Goal: Task Accomplishment & Management: Complete application form

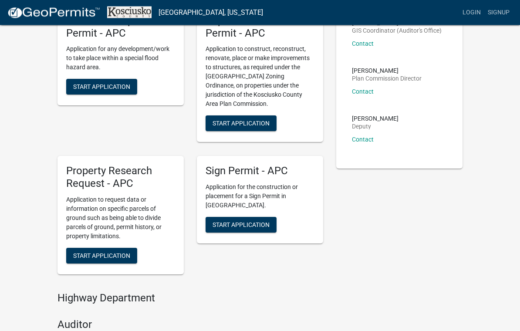
scroll to position [80, 0]
click at [110, 252] on span "Start Application" at bounding box center [101, 255] width 57 height 7
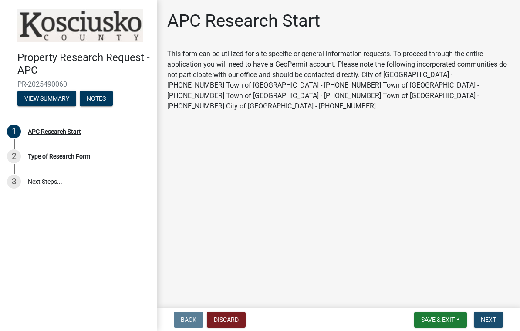
click at [490, 317] on span "Next" at bounding box center [488, 319] width 15 height 7
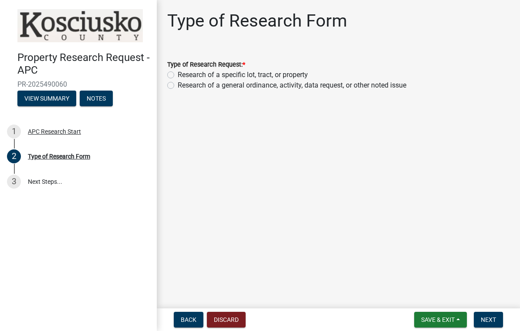
click at [179, 71] on label "Research of a specific lot, tract, or property" at bounding box center [243, 75] width 130 height 10
click at [179, 71] on input "Research of a specific lot, tract, or property" at bounding box center [181, 73] width 6 height 6
radio input "true"
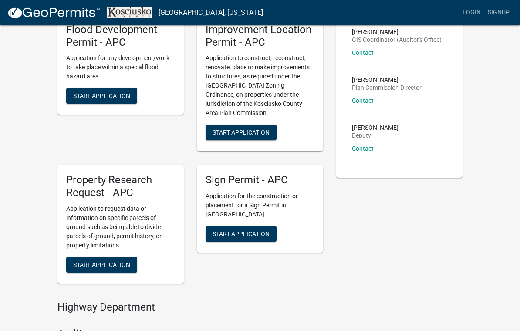
scroll to position [72, 0]
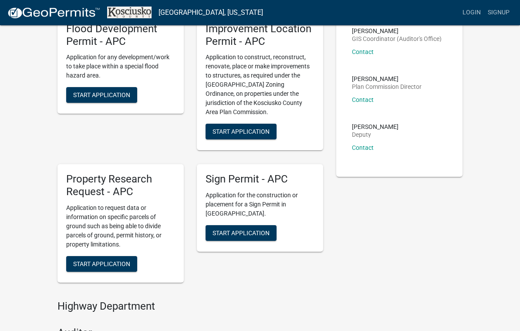
click at [115, 263] on span "Start Application" at bounding box center [101, 263] width 57 height 7
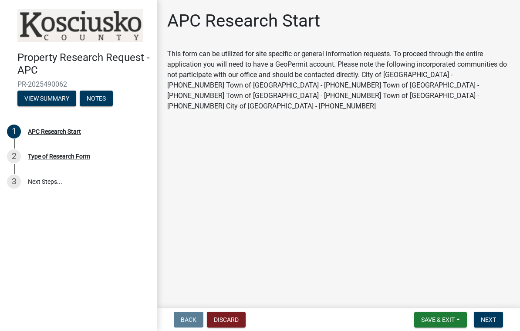
click at [491, 313] on button "Next" at bounding box center [488, 320] width 29 height 16
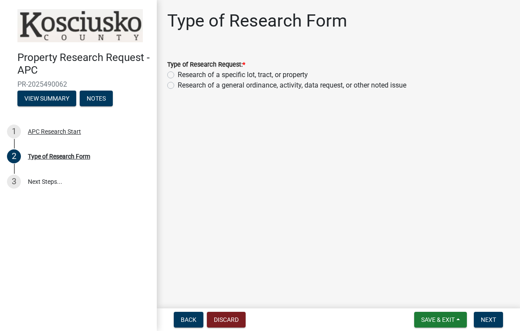
click at [178, 76] on label "Research of a specific lot, tract, or property" at bounding box center [243, 75] width 130 height 10
click at [178, 75] on input "Research of a specific lot, tract, or property" at bounding box center [181, 73] width 6 height 6
radio input "true"
click at [487, 320] on span "Next" at bounding box center [488, 319] width 15 height 7
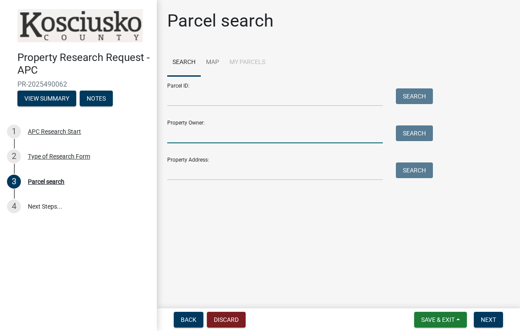
click at [232, 129] on input "Property Owner:" at bounding box center [275, 134] width 216 height 18
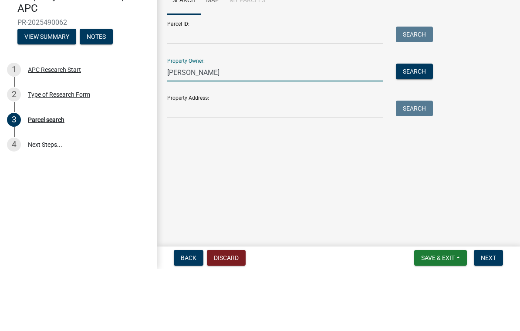
type input "[PERSON_NAME]"
click at [415, 125] on button "Search" at bounding box center [414, 133] width 37 height 16
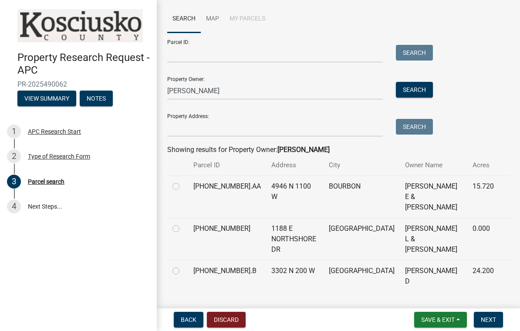
scroll to position [43, 0]
click at [183, 266] on label at bounding box center [183, 266] width 0 height 0
click at [183, 266] on input "radio" at bounding box center [186, 269] width 6 height 6
radio input "true"
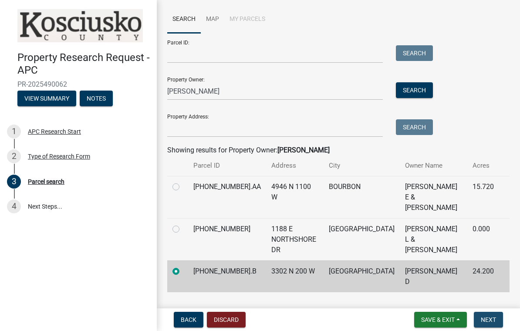
click at [489, 318] on span "Next" at bounding box center [488, 319] width 15 height 7
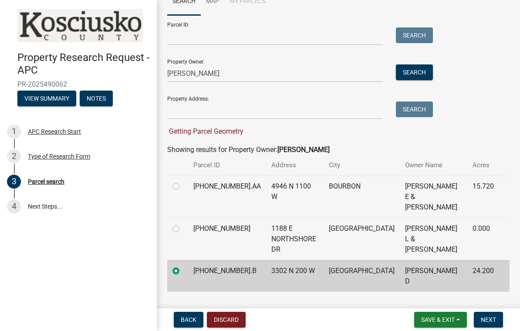
scroll to position [61, 0]
click at [491, 318] on span "Next" at bounding box center [488, 319] width 15 height 7
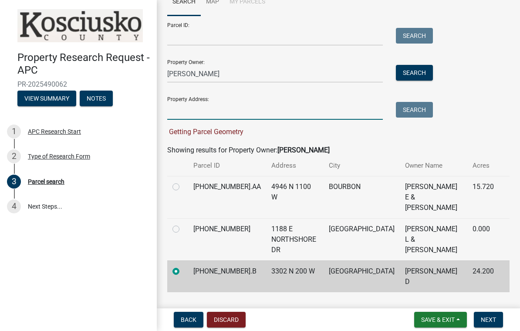
click at [221, 106] on input "Property Address:" at bounding box center [275, 111] width 216 height 18
click at [417, 76] on button "Search" at bounding box center [414, 73] width 37 height 16
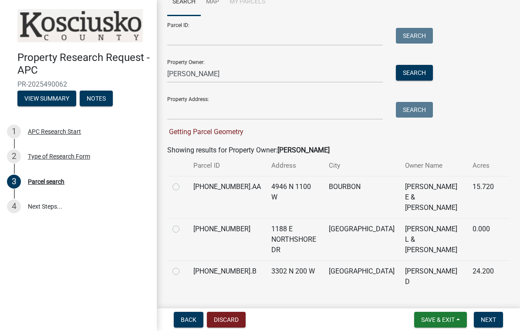
click at [183, 266] on label at bounding box center [183, 266] width 0 height 0
click at [183, 266] on input "radio" at bounding box center [186, 269] width 6 height 6
radio input "true"
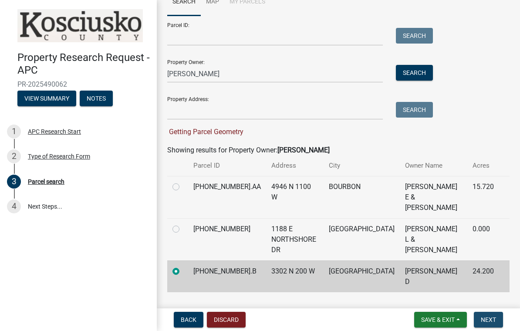
click at [496, 323] on button "Next" at bounding box center [488, 320] width 29 height 16
click at [491, 315] on button "Next" at bounding box center [488, 320] width 29 height 16
click at [509, 283] on main "Parcel search Search Map My Parcels Parcel ID: Search Property Owner: [PERSON_N…" at bounding box center [338, 152] width 363 height 305
click at [491, 317] on span "Next" at bounding box center [488, 319] width 15 height 7
click at [467, 260] on td "[PERSON_NAME] D" at bounding box center [433, 276] width 67 height 32
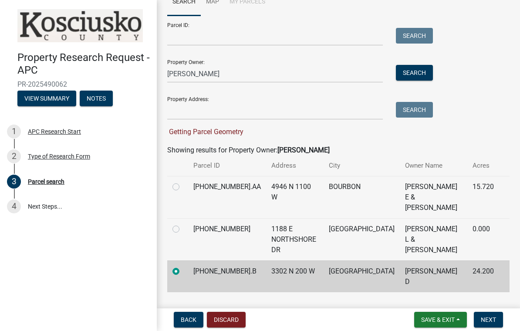
click at [439, 260] on td "[PERSON_NAME] D" at bounding box center [433, 276] width 67 height 32
click at [463, 269] on td "[PERSON_NAME] D" at bounding box center [433, 276] width 67 height 32
click at [488, 317] on span "Next" at bounding box center [488, 319] width 15 height 7
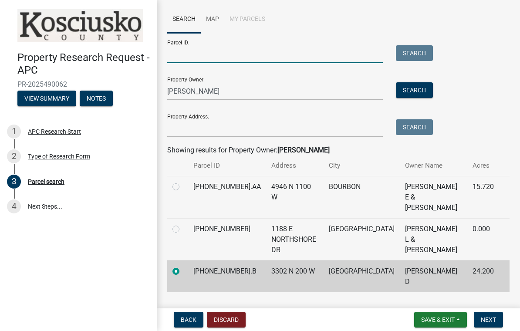
click at [214, 53] on input "Parcel ID:" at bounding box center [275, 54] width 216 height 18
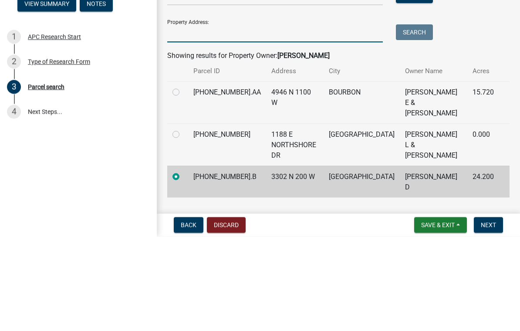
click at [243, 119] on input "Property Address:" at bounding box center [275, 128] width 216 height 18
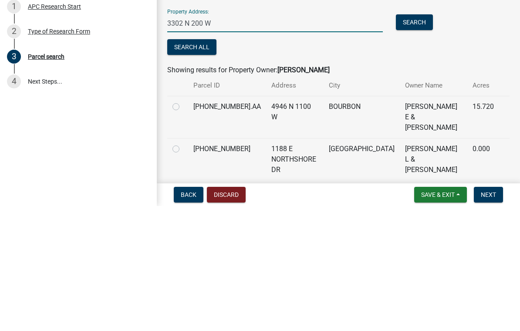
scroll to position [24, 0]
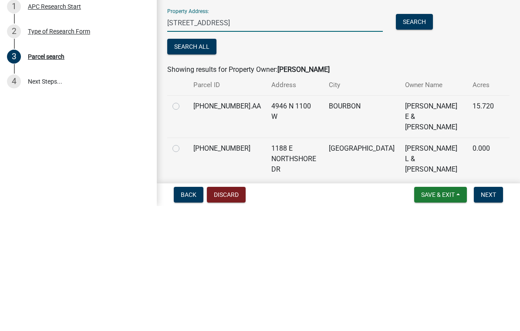
type input "[STREET_ADDRESS]"
click at [414, 139] on button "Search" at bounding box center [414, 147] width 37 height 16
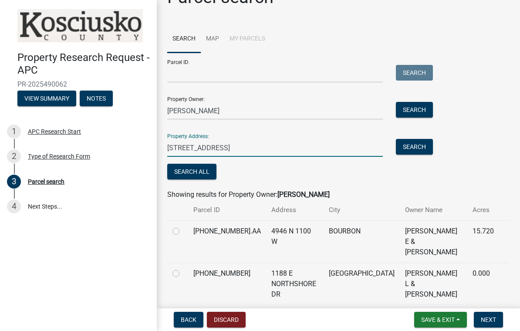
scroll to position [0, 0]
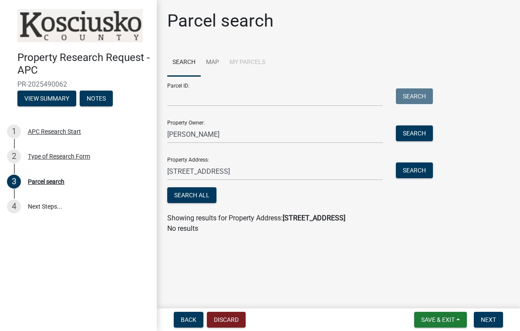
click at [344, 217] on strong "[STREET_ADDRESS]" at bounding box center [314, 218] width 63 height 8
click at [420, 170] on button "Search" at bounding box center [414, 170] width 37 height 16
click at [199, 196] on button "Search All" at bounding box center [191, 195] width 49 height 16
click at [417, 135] on button "Search" at bounding box center [414, 133] width 37 height 16
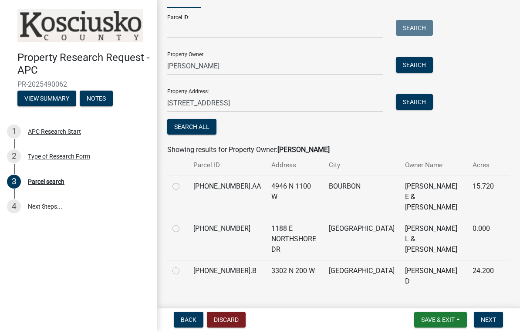
scroll to position [68, 0]
click at [171, 260] on td at bounding box center [177, 276] width 21 height 32
click at [183, 266] on label at bounding box center [183, 266] width 0 height 0
click at [183, 266] on input "radio" at bounding box center [186, 269] width 6 height 6
radio input "true"
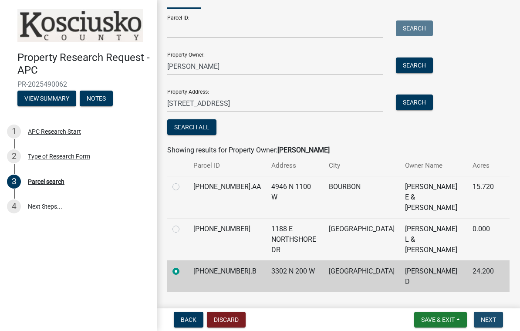
click at [495, 320] on span "Next" at bounding box center [488, 319] width 15 height 7
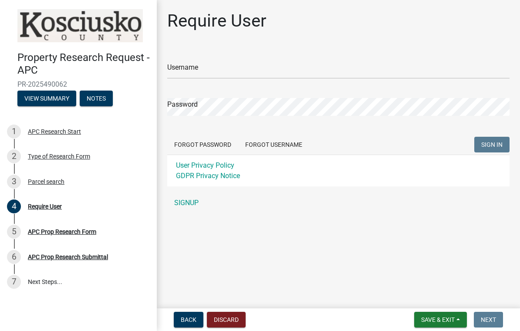
click at [187, 199] on link "SIGNUP" at bounding box center [338, 202] width 342 height 17
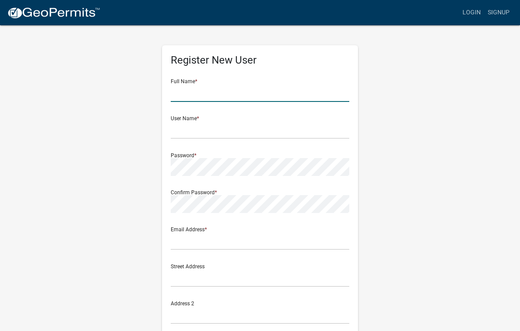
click at [226, 87] on input "text" at bounding box center [260, 93] width 179 height 18
type input "[PERSON_NAME]"
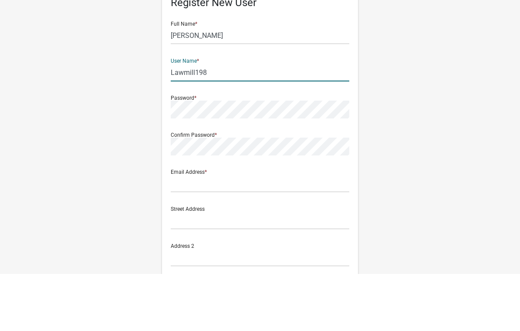
type input "Lawmill198"
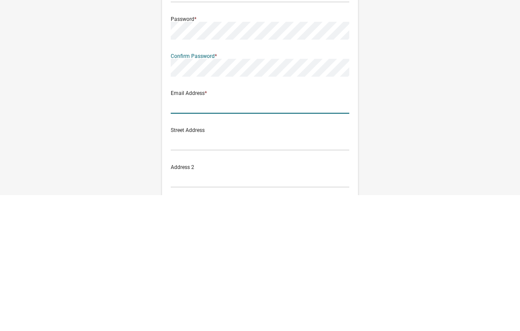
click at [237, 232] on input "text" at bounding box center [260, 241] width 179 height 18
click at [213, 232] on input "text" at bounding box center [260, 241] width 179 height 18
type input "[EMAIL_ADDRESS][DOMAIN_NAME]"
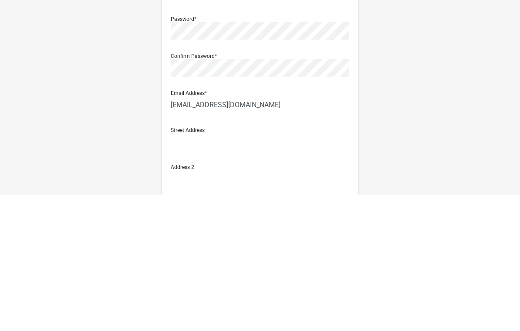
scroll to position [145, 0]
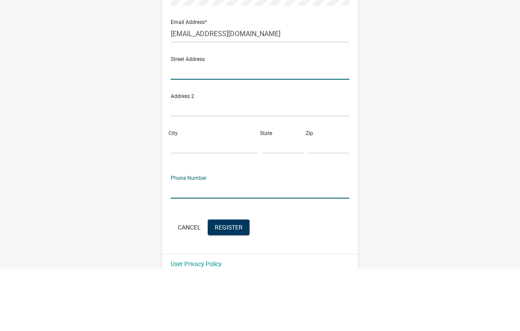
click at [256, 125] on input "text" at bounding box center [260, 134] width 179 height 18
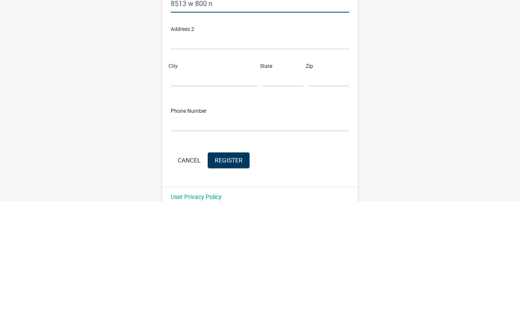
type input "8513 w 800 n"
click at [199, 199] on input "City" at bounding box center [214, 208] width 87 height 18
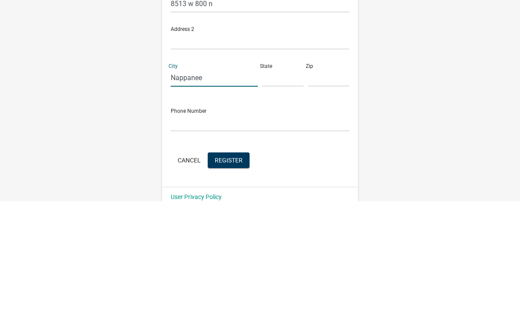
type input "Nappanee"
click at [281, 199] on input "text" at bounding box center [282, 208] width 41 height 18
type input "[US_STATE]"
click at [323, 199] on input "text" at bounding box center [328, 208] width 41 height 18
type input "46550"
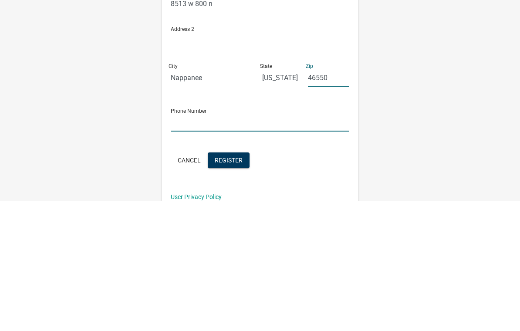
click at [249, 243] on input "text" at bounding box center [260, 252] width 179 height 18
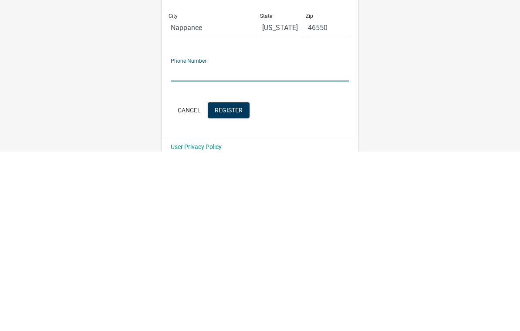
type input "5742760682"
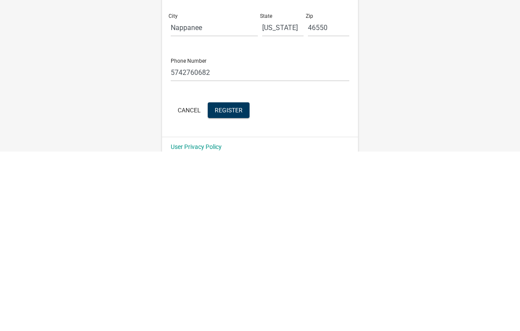
scroll to position [159, 0]
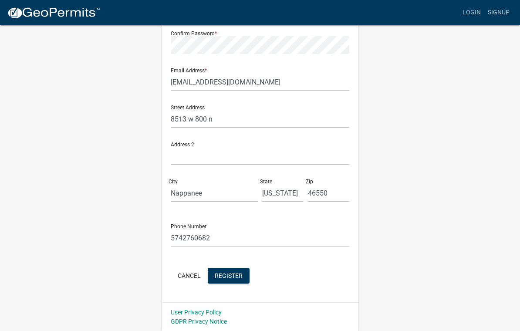
click at [232, 273] on span "Register" at bounding box center [229, 275] width 28 height 7
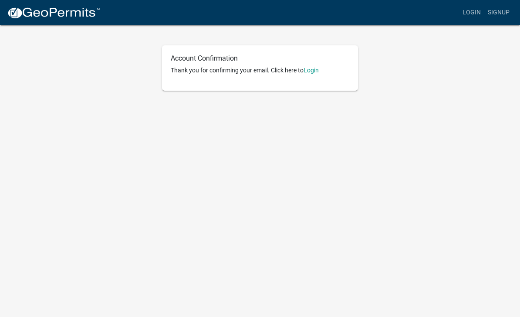
click at [318, 72] on link "Login" at bounding box center [310, 70] width 15 height 7
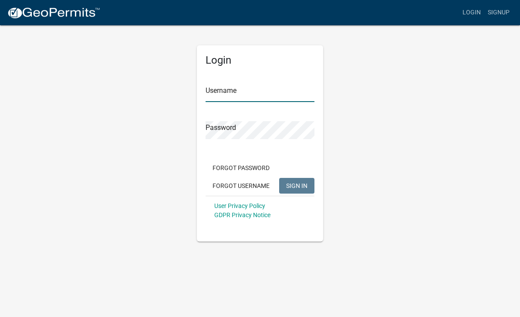
click at [271, 84] on input "Username" at bounding box center [259, 93] width 109 height 18
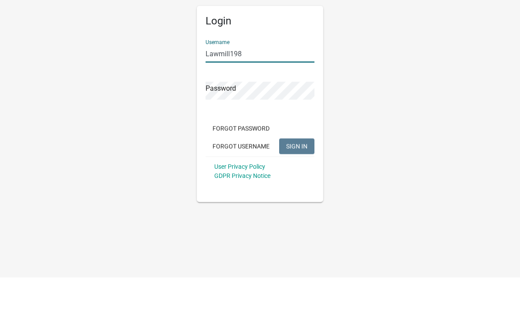
type input "Lawmill198"
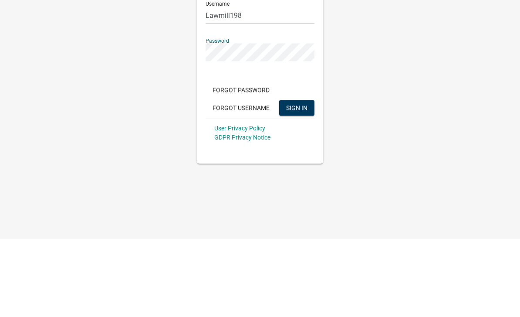
click at [300, 182] on span "SIGN IN" at bounding box center [296, 185] width 21 height 7
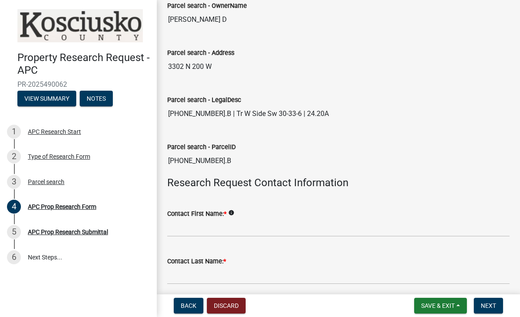
scroll to position [82, 0]
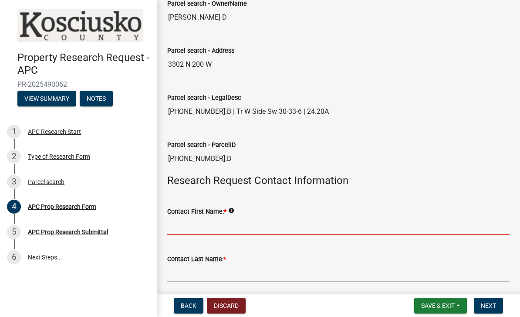
click at [252, 216] on input "Contact First Name: *" at bounding box center [338, 225] width 342 height 18
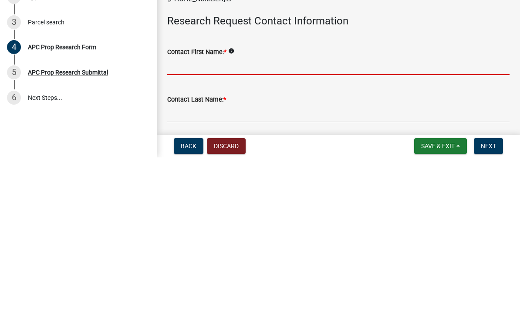
type input "Lawrence"
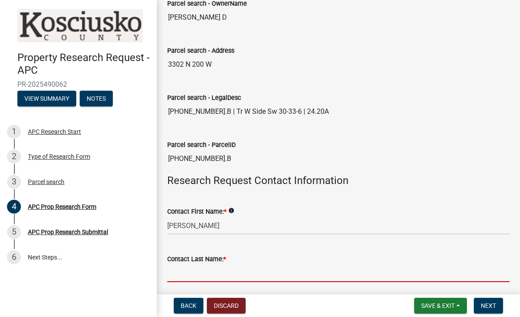
click at [255, 269] on input "Contact Last Name: *" at bounding box center [338, 273] width 342 height 18
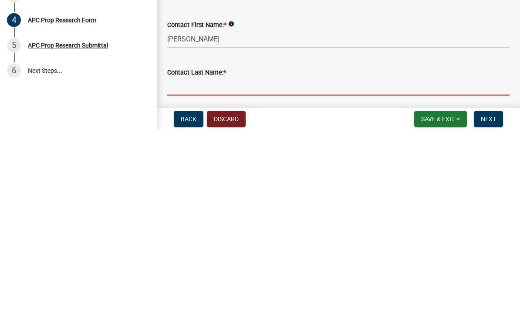
type input "Miller"
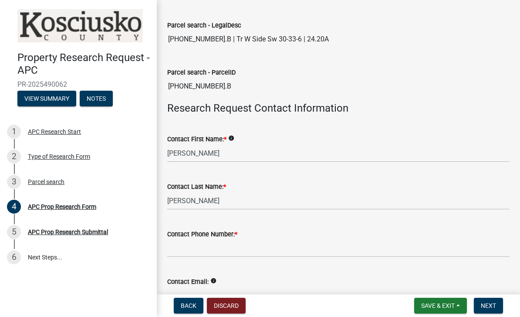
scroll to position [156, 0]
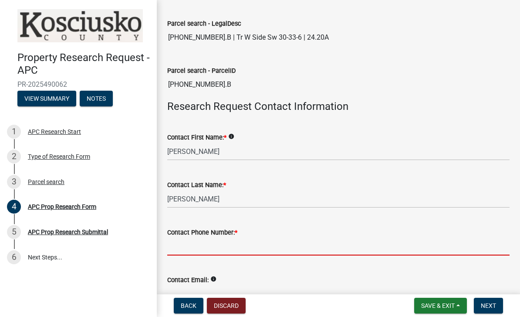
click at [249, 250] on input "Contact Phone Number: *" at bounding box center [338, 246] width 342 height 18
click at [224, 245] on input "5746462201" at bounding box center [338, 246] width 342 height 18
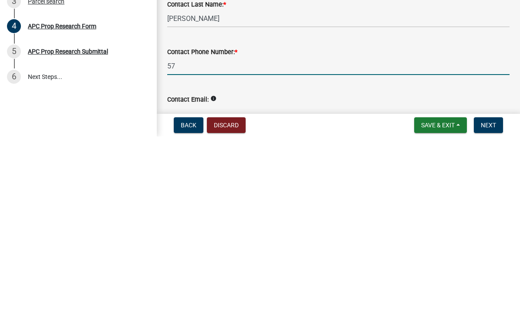
type input "5"
type input "5742760682"
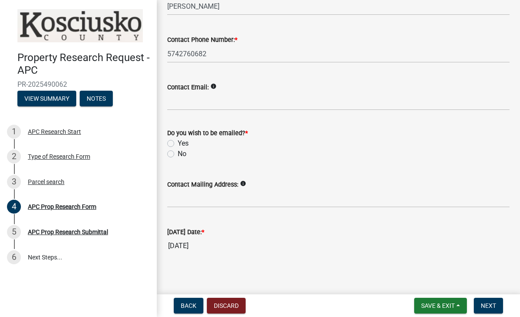
scroll to position [348, 0]
click at [236, 97] on input "Contact Email:" at bounding box center [338, 102] width 342 height 18
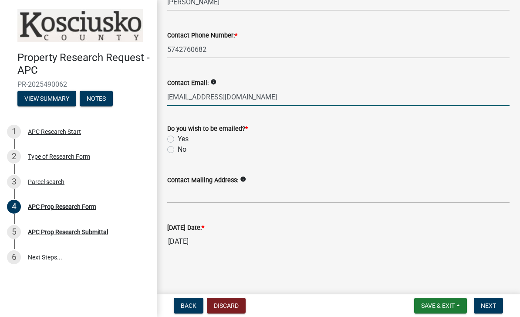
scroll to position [353, 0]
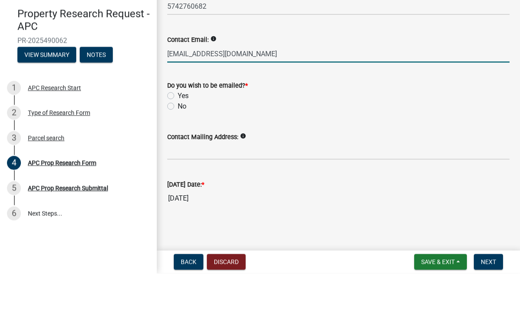
type input "[EMAIL_ADDRESS][DOMAIN_NAME]"
click at [178, 134] on label "Yes" at bounding box center [183, 139] width 11 height 10
click at [178, 134] on input "Yes" at bounding box center [181, 137] width 6 height 6
radio input "true"
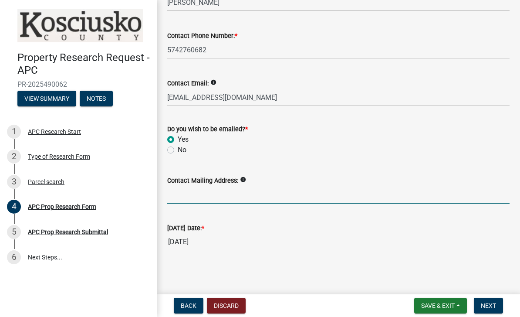
click at [239, 195] on input "Contact Mailing Address:" at bounding box center [338, 194] width 342 height 18
type input "8513 w 800 n, Nappanee, Indiana 46550"
click at [495, 295] on nav "Back Discard Save & Exit Save Save & Exit Next" at bounding box center [338, 305] width 363 height 23
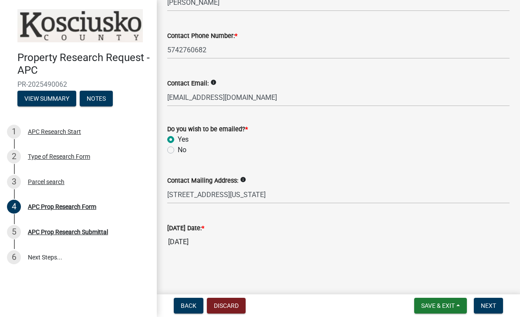
click at [497, 303] on button "Next" at bounding box center [488, 305] width 29 height 16
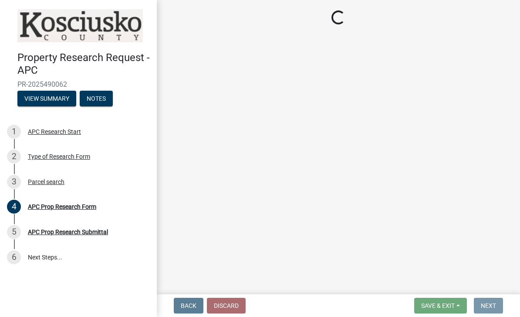
scroll to position [0, 0]
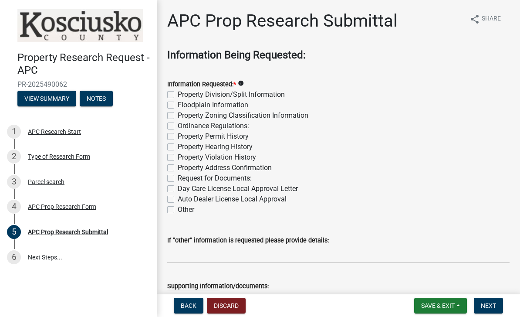
click at [178, 94] on label "Property Division/Split Information" at bounding box center [231, 94] width 107 height 10
click at [178, 94] on input "Property Division/Split Information" at bounding box center [181, 92] width 6 height 6
checkbox input "true"
checkbox input "false"
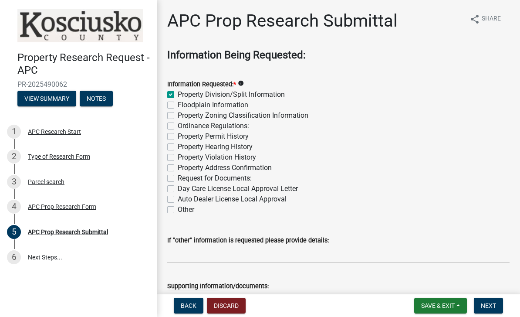
checkbox input "false"
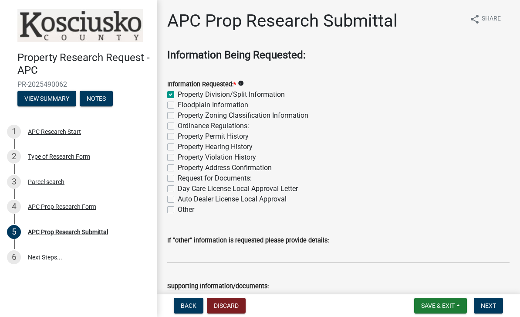
checkbox input "false"
click at [178, 113] on label "Property Zoning Classification Information" at bounding box center [243, 115] width 131 height 10
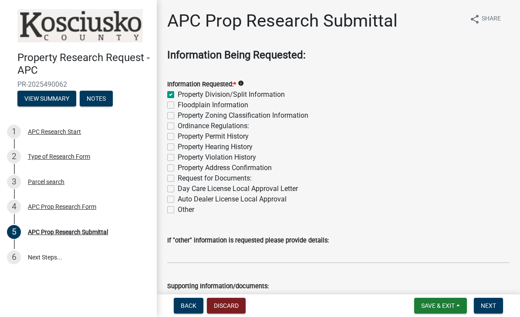
click at [178, 113] on input "Property Zoning Classification Information" at bounding box center [181, 113] width 6 height 6
checkbox input "true"
checkbox input "false"
checkbox input "true"
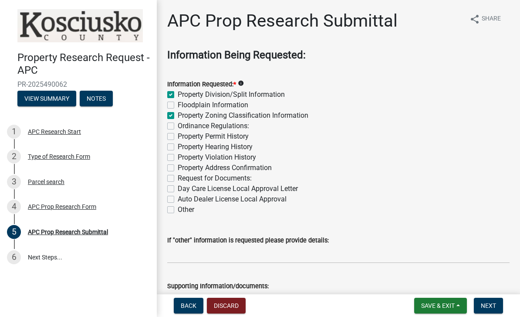
checkbox input "false"
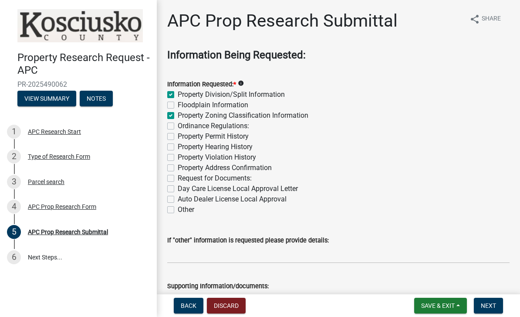
checkbox input "false"
click at [178, 147] on label "Property Hearing History" at bounding box center [215, 146] width 75 height 10
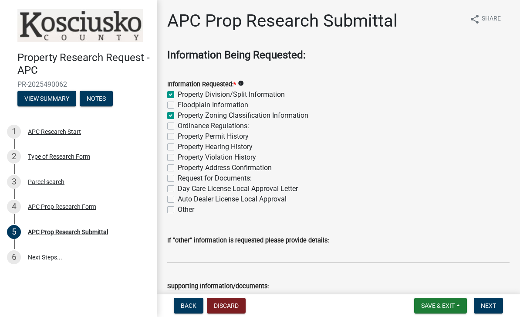
click at [178, 147] on input "Property Hearing History" at bounding box center [181, 144] width 6 height 6
checkbox input "true"
checkbox input "false"
checkbox input "true"
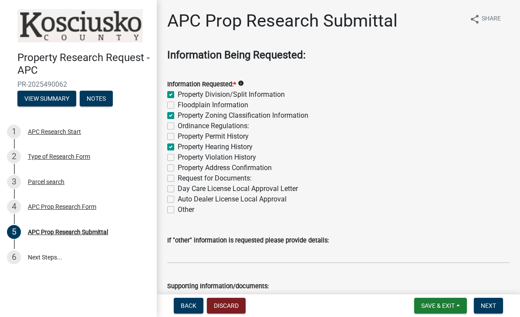
checkbox input "false"
checkbox input "true"
checkbox input "false"
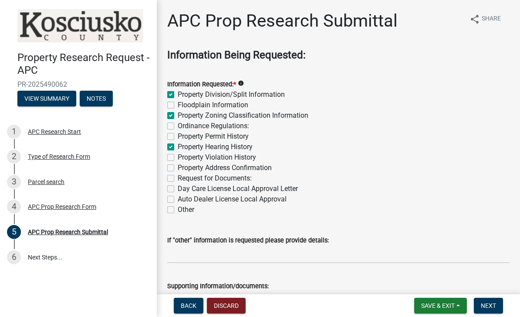
checkbox input "false"
click at [178, 107] on label "Floodplain Information" at bounding box center [213, 105] width 71 height 10
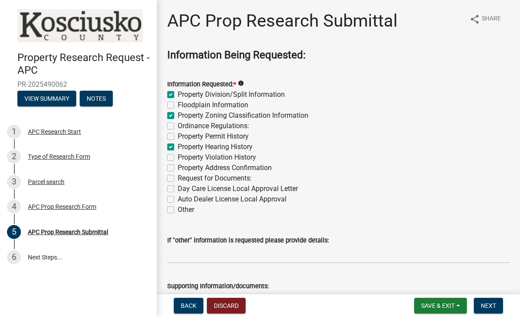
click at [178, 105] on input "Floodplain Information" at bounding box center [181, 103] width 6 height 6
checkbox input "true"
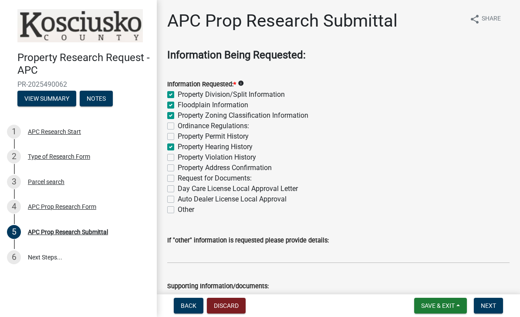
checkbox input "false"
checkbox input "true"
checkbox input "false"
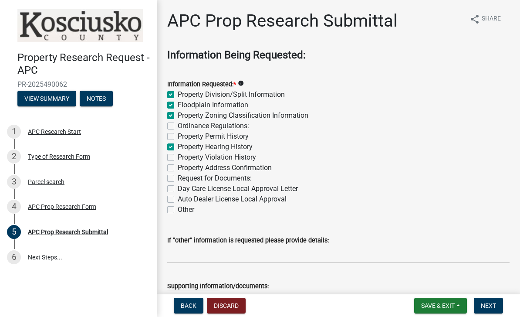
checkbox input "false"
click at [494, 305] on span "Next" at bounding box center [488, 305] width 15 height 7
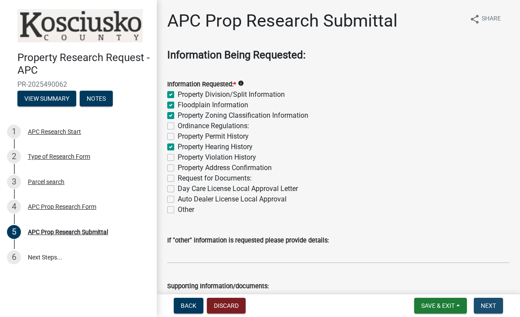
click at [496, 305] on button "Next" at bounding box center [488, 305] width 29 height 16
click at [493, 304] on span "Next" at bounding box center [488, 305] width 15 height 7
click at [486, 304] on span "Next" at bounding box center [488, 305] width 15 height 7
click at [335, 169] on div "Property Address Confirmation" at bounding box center [338, 167] width 342 height 10
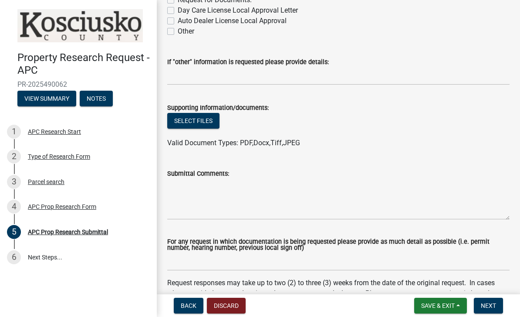
scroll to position [177, 0]
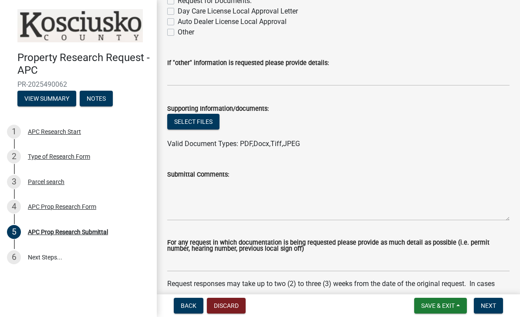
click at [198, 125] on button "Select files" at bounding box center [193, 122] width 52 height 16
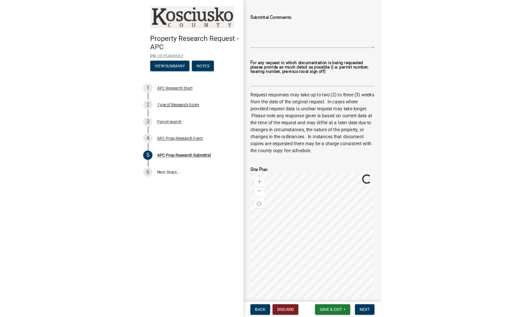
scroll to position [368, 0]
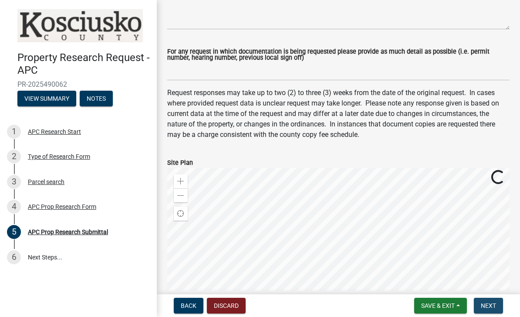
click at [494, 303] on span "Next" at bounding box center [488, 305] width 15 height 7
click at [501, 298] on button "Next" at bounding box center [488, 305] width 29 height 16
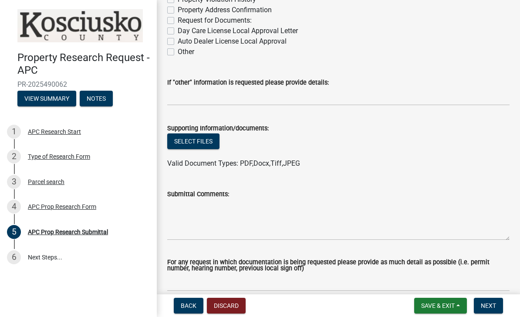
scroll to position [158, 0]
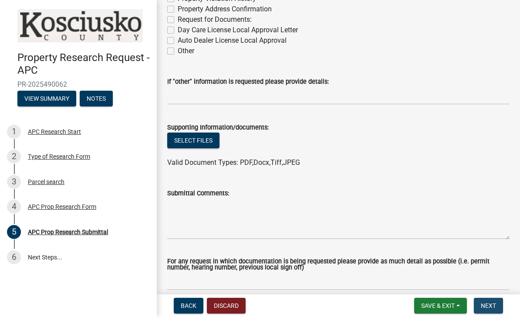
click at [492, 301] on button "Next" at bounding box center [488, 305] width 29 height 16
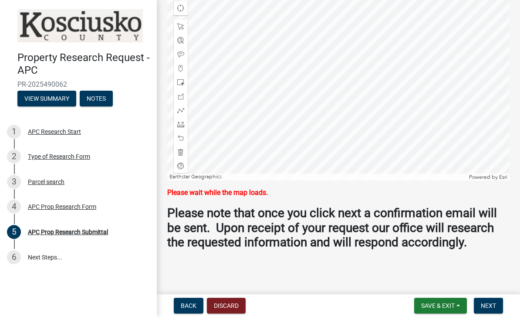
scroll to position [569, 0]
click at [492, 300] on button "Next" at bounding box center [488, 305] width 29 height 16
click at [184, 301] on button "Back" at bounding box center [189, 305] width 30 height 16
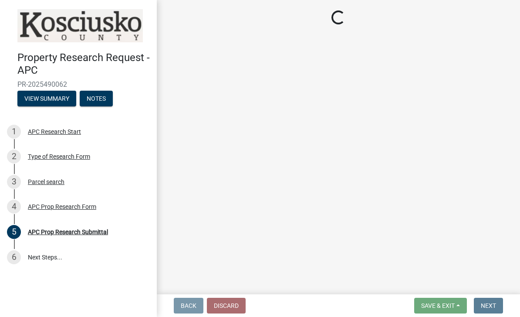
scroll to position [0, 0]
